Goal: Task Accomplishment & Management: Complete application form

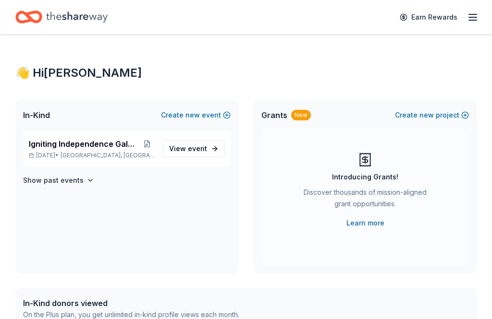
click at [483, 17] on div "Earn Rewards" at bounding box center [246, 17] width 492 height 34
click at [476, 18] on icon "button" at bounding box center [473, 18] width 12 height 12
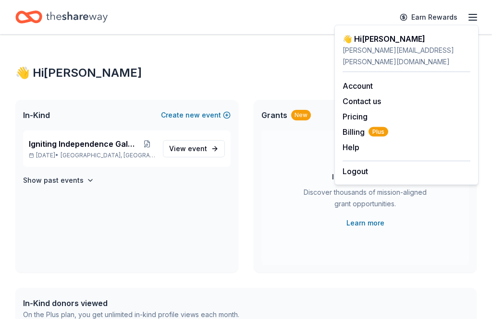
click at [190, 80] on div "👋 Hi Jenna" at bounding box center [245, 72] width 461 height 15
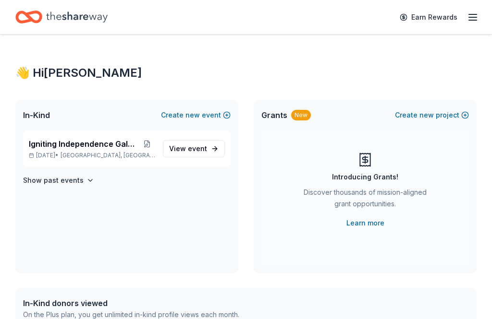
click at [220, 151] on link "View event" at bounding box center [194, 148] width 62 height 17
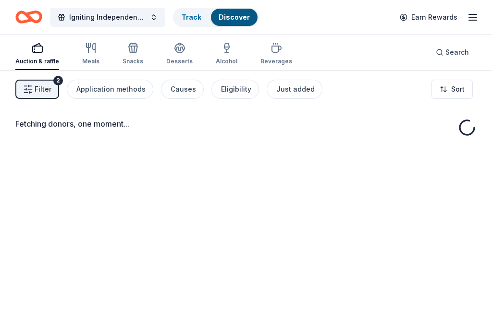
click at [215, 151] on div "Fetching donors, one moment..." at bounding box center [246, 229] width 492 height 319
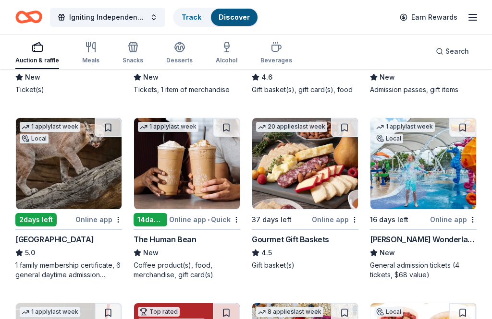
scroll to position [968, 0]
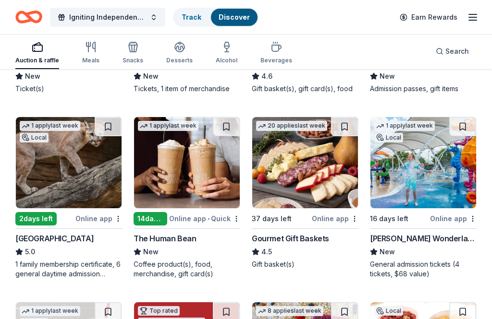
click at [428, 192] on img at bounding box center [423, 162] width 106 height 91
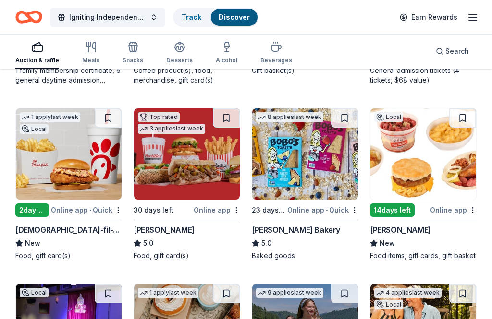
scroll to position [1161, 0]
click at [80, 156] on img at bounding box center [69, 154] width 106 height 91
click at [89, 49] on icon "button" at bounding box center [91, 47] width 12 height 12
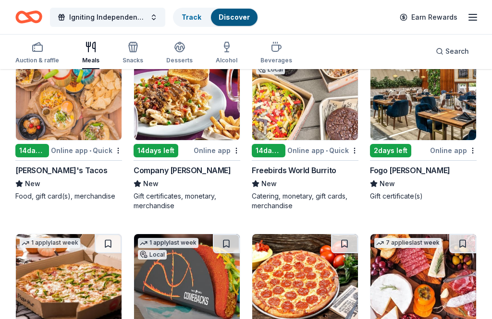
scroll to position [2476, 0]
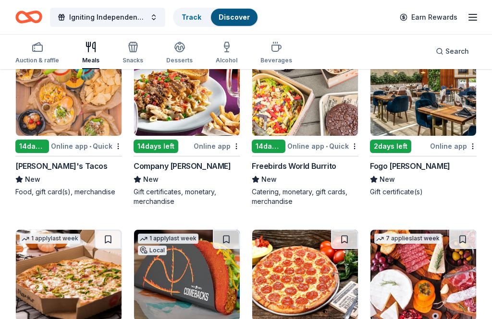
click at [51, 117] on img at bounding box center [69, 90] width 106 height 91
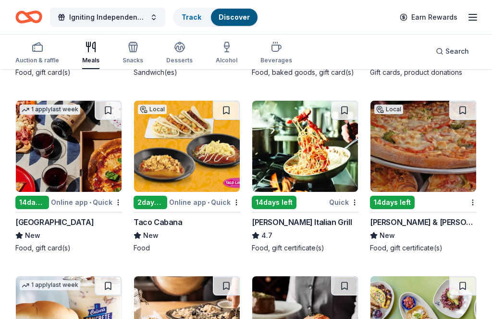
scroll to position [3318, 0]
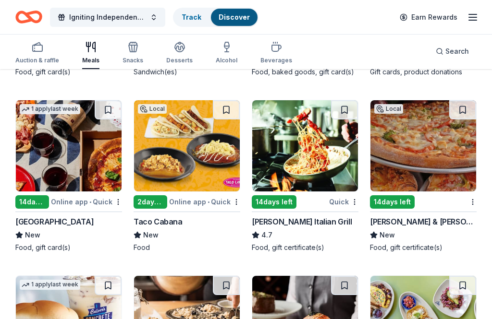
click at [60, 163] on img at bounding box center [69, 146] width 106 height 91
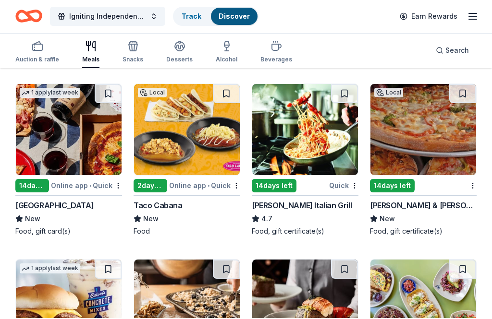
scroll to position [3482, 0]
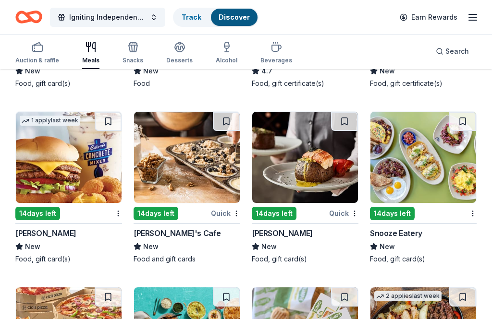
click at [427, 178] on img at bounding box center [423, 157] width 106 height 91
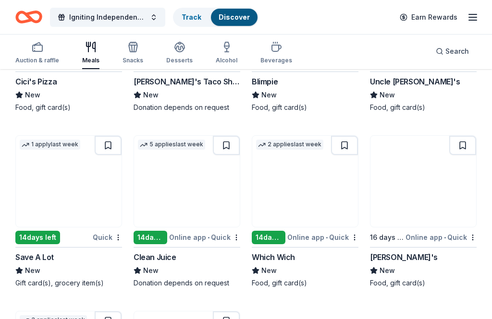
scroll to position [3809, 0]
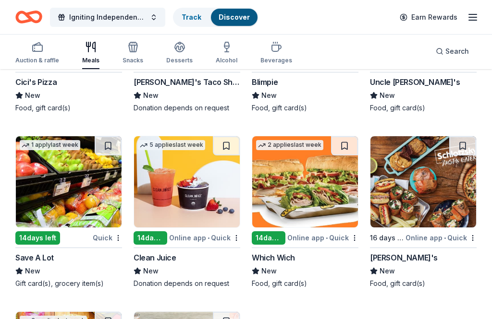
click at [437, 197] on img at bounding box center [423, 182] width 106 height 91
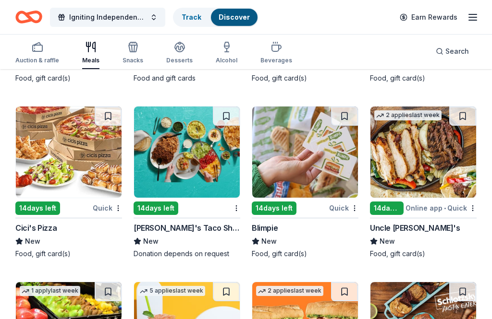
scroll to position [3663, 0]
click at [179, 57] on div "Desserts" at bounding box center [179, 61] width 26 height 8
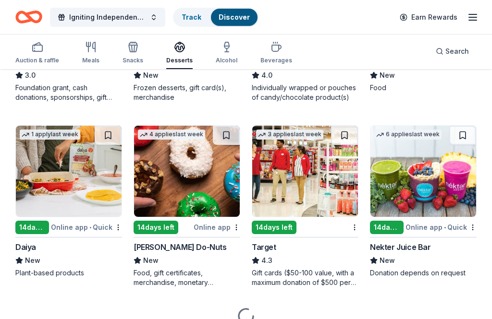
scroll to position [797, 0]
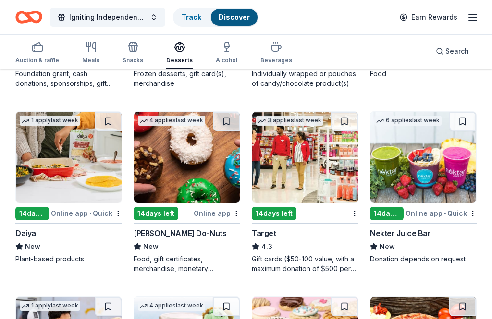
click at [192, 174] on img at bounding box center [187, 157] width 106 height 91
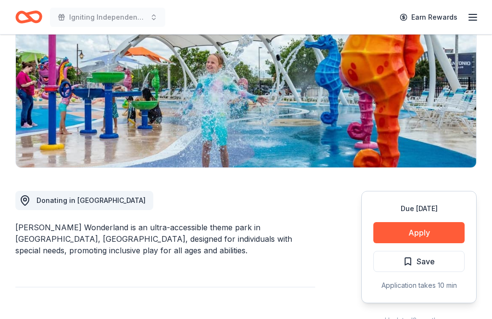
scroll to position [122, 0]
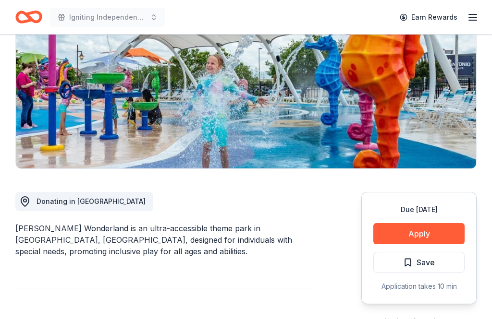
click at [430, 234] on button "Apply" at bounding box center [418, 234] width 91 height 21
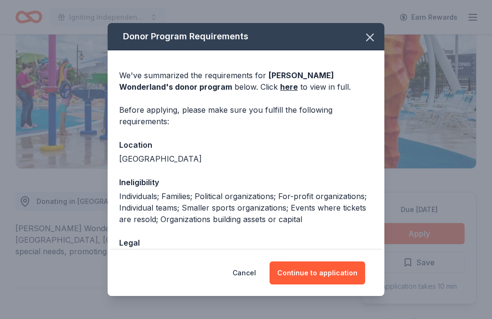
click at [319, 285] on button "Continue to application" at bounding box center [317, 273] width 96 height 23
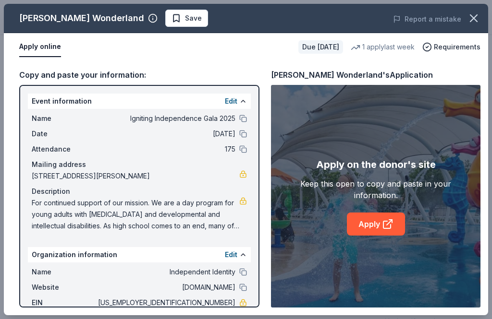
scroll to position [0, 0]
click at [382, 230] on icon at bounding box center [388, 225] width 12 height 12
click at [380, 44] on div "1 apply last week" at bounding box center [383, 47] width 64 height 12
click at [362, 45] on div "1 apply last week" at bounding box center [383, 47] width 64 height 12
click at [476, 16] on icon "button" at bounding box center [473, 18] width 7 height 7
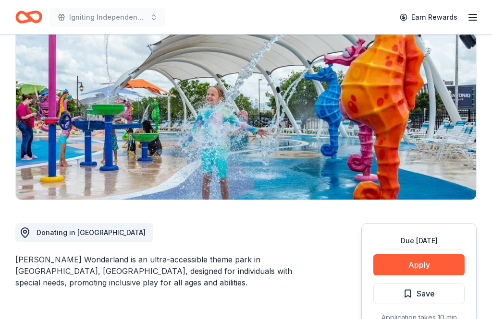
scroll to position [47, 0]
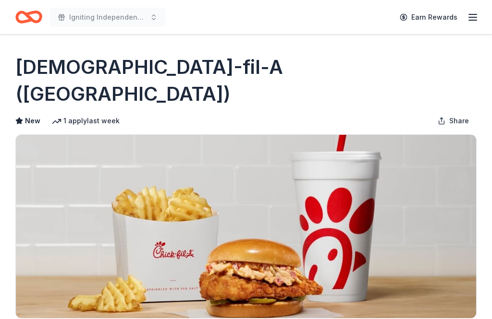
click at [72, 115] on div "1 apply last week" at bounding box center [86, 121] width 68 height 12
click at [476, 18] on icon "button" at bounding box center [473, 18] width 12 height 12
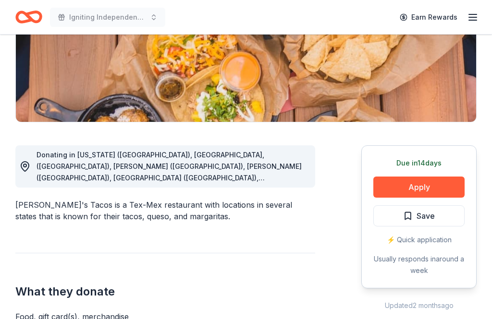
scroll to position [169, 0]
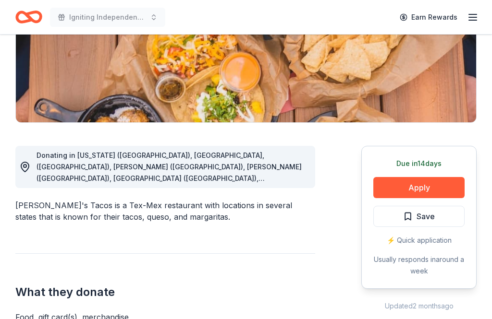
click at [287, 166] on span "Donating in Arkansas (AR), Fayetteville, (AR), Rogers (AR), Gilbert (AZ), Phoen…" at bounding box center [169, 241] width 265 height 181
click at [147, 162] on div "Donating in Arkansas (AR), Fayetteville, (AR), Rogers (AR), Gilbert (AZ), Phoen…" at bounding box center [172, 167] width 271 height 35
click at [21, 164] on icon at bounding box center [25, 167] width 12 height 12
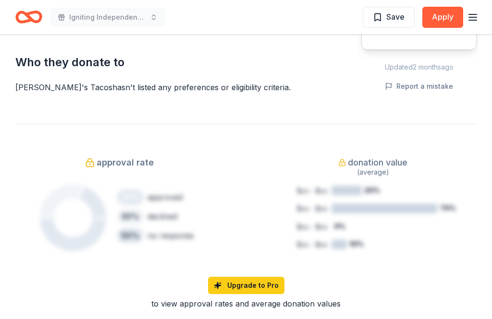
scroll to position [542, 0]
click at [416, 272] on div "approval rate 20 % approved 30 % declined 50 % no response donation value (aver…" at bounding box center [245, 217] width 461 height 186
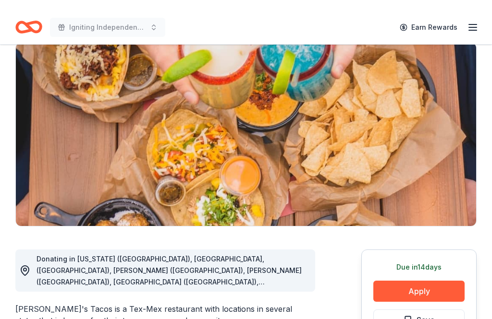
scroll to position [64, 0]
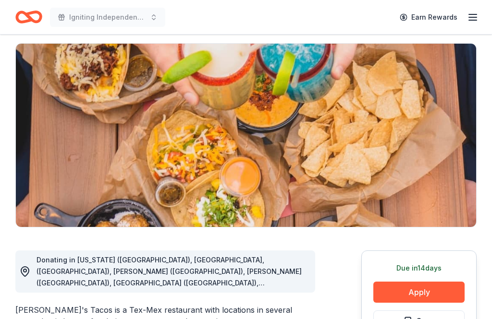
click at [427, 294] on button "Apply" at bounding box center [418, 292] width 91 height 21
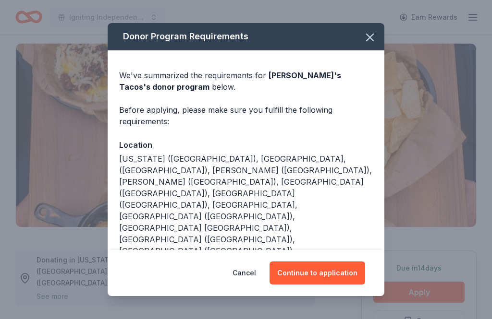
click at [309, 285] on button "Continue to application" at bounding box center [317, 273] width 96 height 23
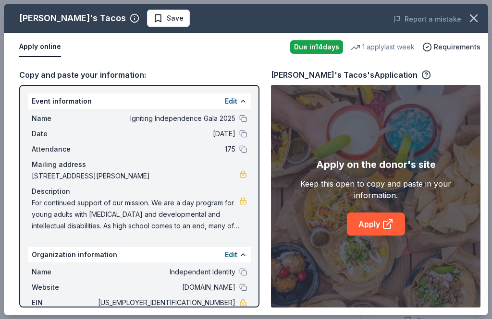
click at [375, 236] on link "Apply" at bounding box center [376, 224] width 58 height 23
click at [376, 224] on link "Apply" at bounding box center [376, 224] width 58 height 23
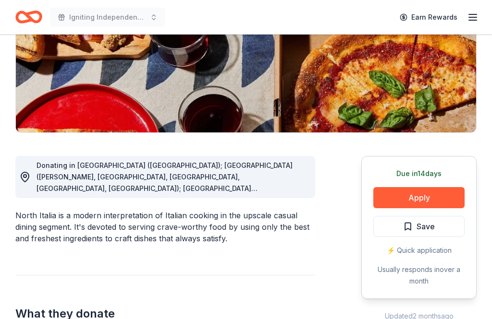
scroll to position [158, 0]
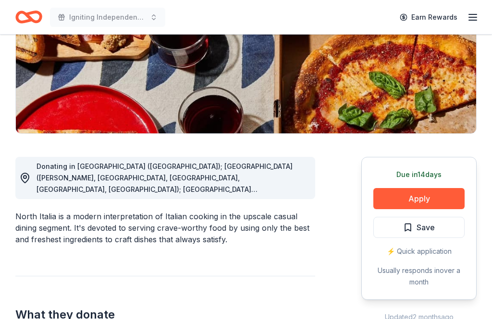
click at [427, 197] on button "Apply" at bounding box center [418, 198] width 91 height 21
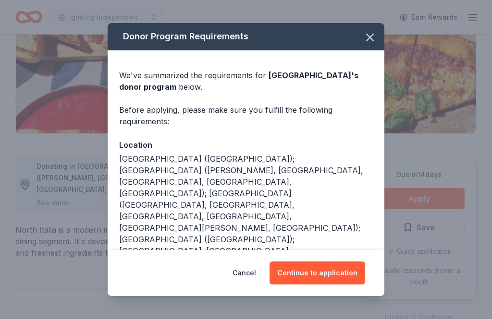
click at [319, 285] on button "Continue to application" at bounding box center [317, 273] width 96 height 23
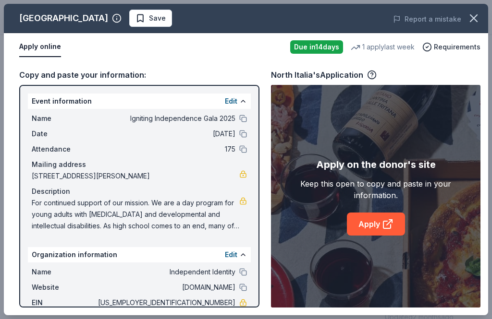
click at [377, 236] on link "Apply" at bounding box center [376, 224] width 58 height 23
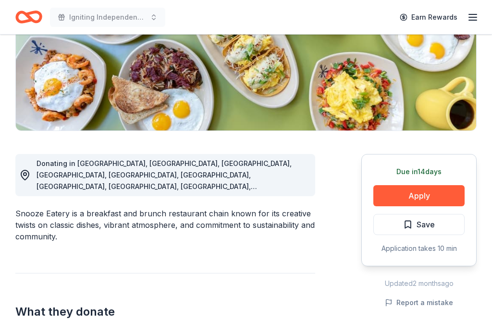
scroll to position [164, 0]
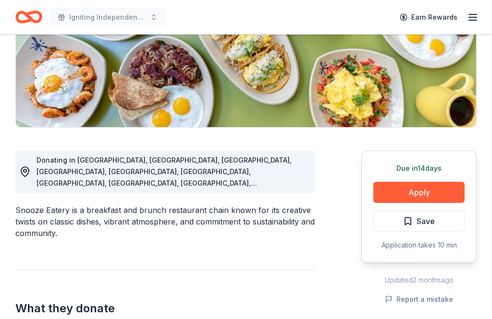
click at [430, 195] on button "Apply" at bounding box center [418, 193] width 91 height 21
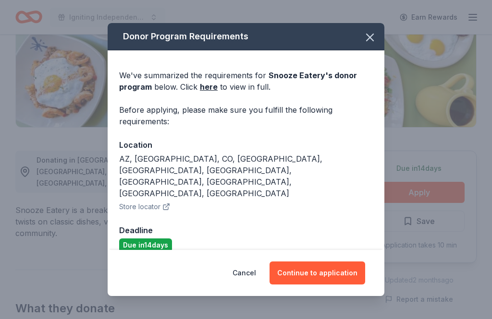
click at [316, 280] on button "Continue to application" at bounding box center [317, 273] width 96 height 23
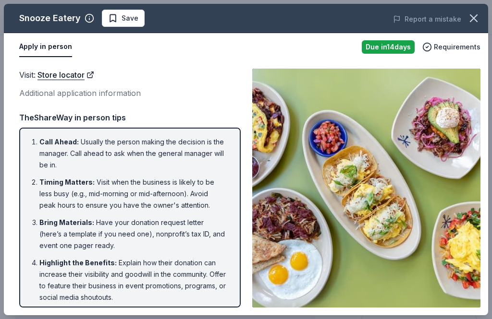
scroll to position [0, 0]
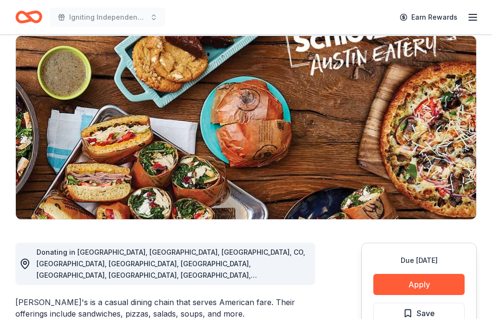
scroll to position [93, 0]
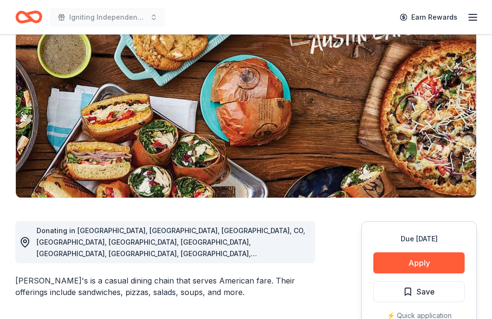
click at [427, 263] on button "Apply" at bounding box center [418, 263] width 91 height 21
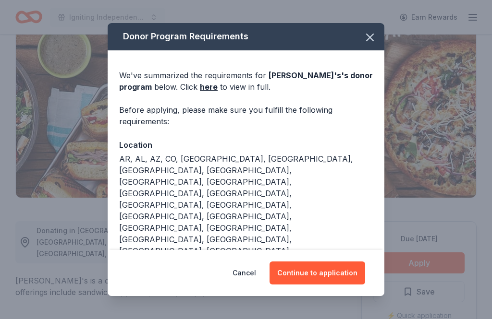
click at [320, 285] on button "Continue to application" at bounding box center [317, 273] width 96 height 23
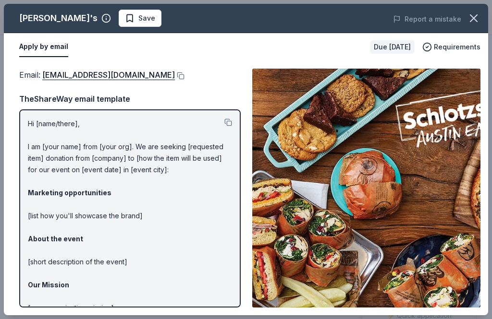
scroll to position [0, 0]
click at [202, 242] on p "Hi [name/there], I am [your name] from [your org]. We are seeking [requested it…" at bounding box center [130, 250] width 204 height 265
click at [98, 63] on div "Email : donationrequests@schlotzskys.com Email : donationrequests@schlotzskys.c…" at bounding box center [246, 188] width 484 height 255
click at [232, 120] on button at bounding box center [228, 123] width 8 height 8
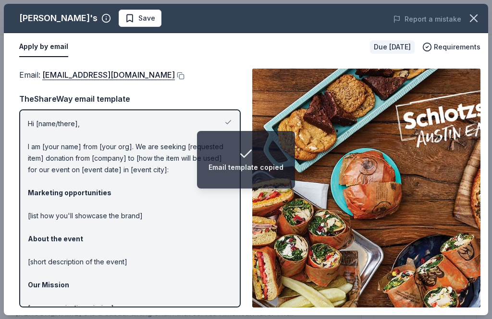
click at [196, 260] on p "Hi [name/there], I am [your name] from [your org]. We are seeking [requested it…" at bounding box center [130, 250] width 204 height 265
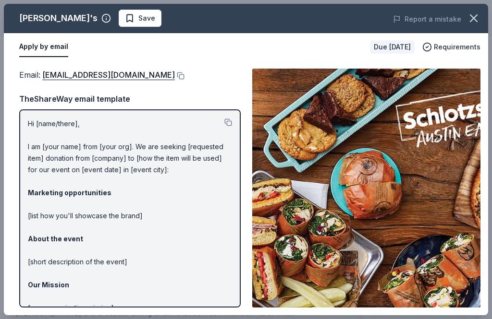
click at [227, 122] on button at bounding box center [228, 123] width 8 height 8
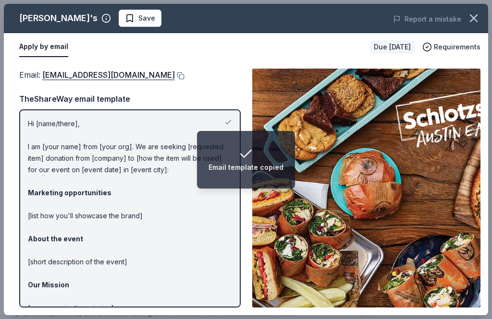
click at [196, 263] on p "Hi [name/there], I am [your name] from [your org]. We are seeking [requested it…" at bounding box center [130, 250] width 204 height 265
click at [195, 257] on p "Hi [name/there], I am [your name] from [your org]. We are seeking [requested it…" at bounding box center [130, 250] width 204 height 265
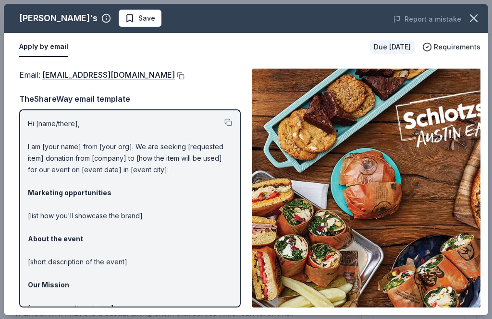
click at [141, 74] on link "donationrequests@schlotzskys.com" at bounding box center [108, 75] width 133 height 12
click at [480, 12] on button "button" at bounding box center [473, 18] width 21 height 21
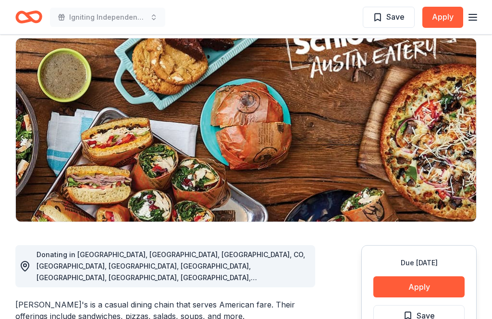
scroll to position [0, 0]
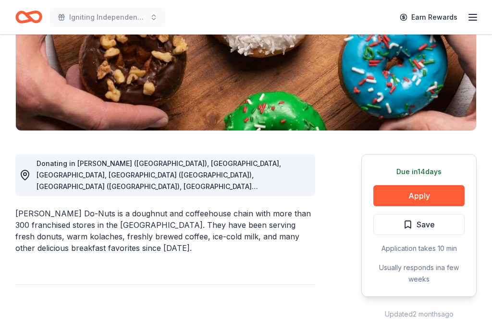
scroll to position [159, 0]
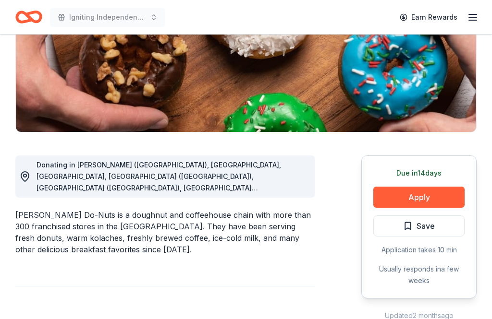
click at [425, 199] on button "Apply" at bounding box center [418, 197] width 91 height 21
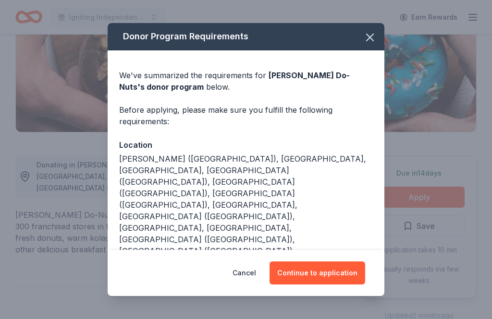
click at [326, 285] on button "Continue to application" at bounding box center [317, 273] width 96 height 23
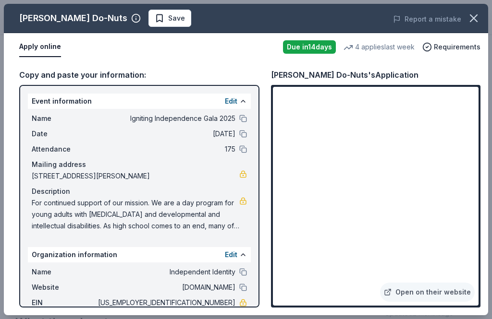
scroll to position [162, 0]
click at [425, 302] on link "Open on their website" at bounding box center [427, 292] width 95 height 19
